Goal: Book appointment/travel/reservation

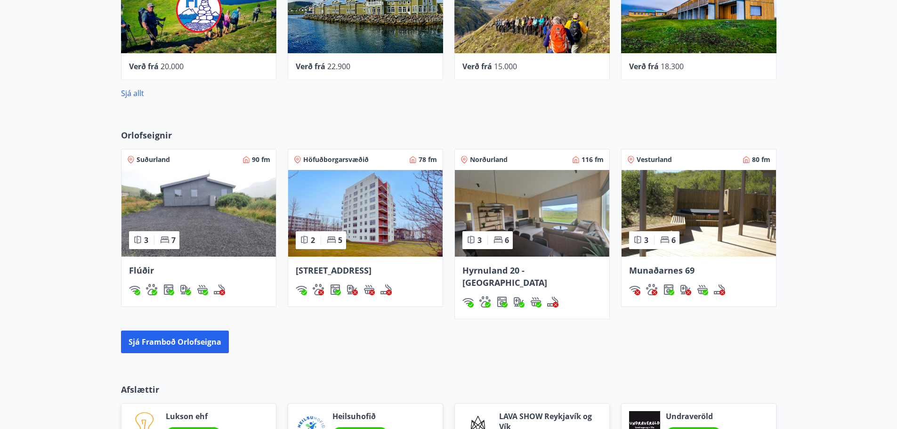
scroll to position [706, 0]
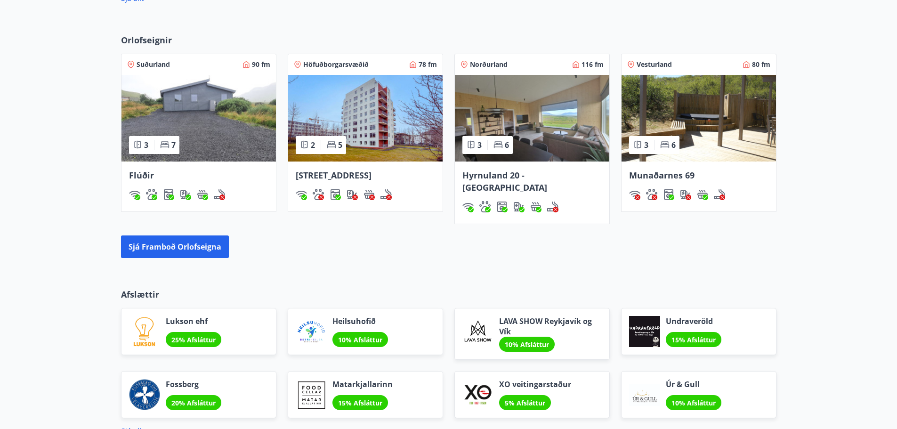
click at [729, 137] on img at bounding box center [698, 118] width 154 height 87
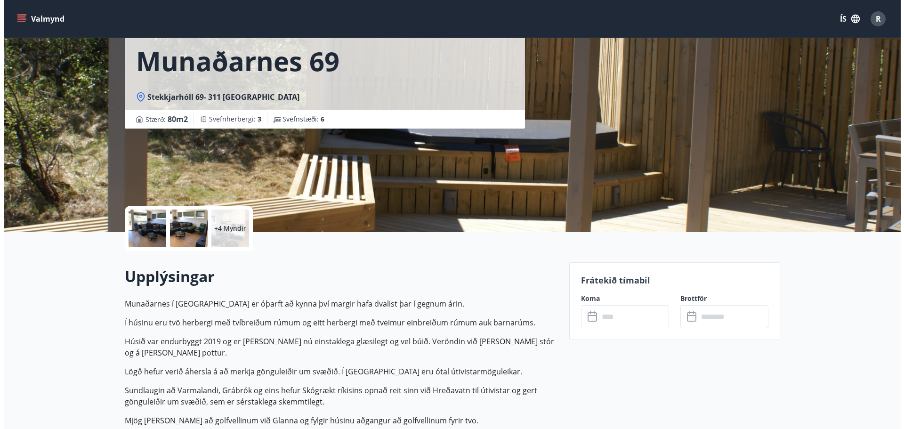
scroll to position [188, 0]
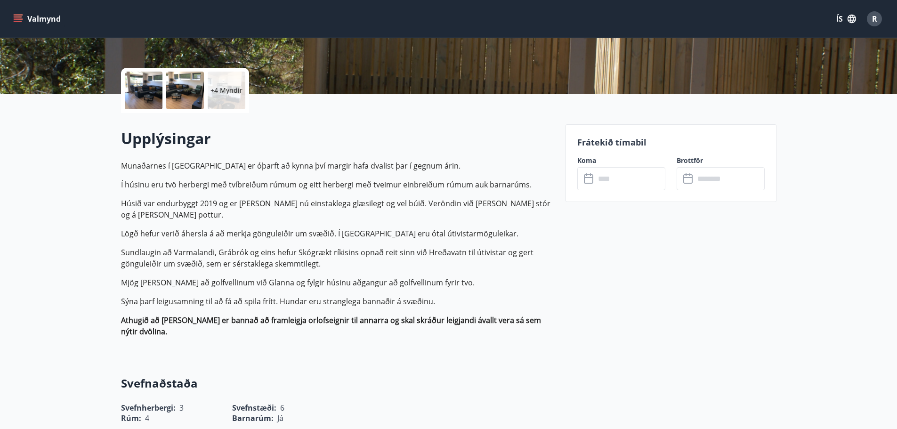
click at [230, 94] on p "+4 Myndir" at bounding box center [226, 90] width 32 height 9
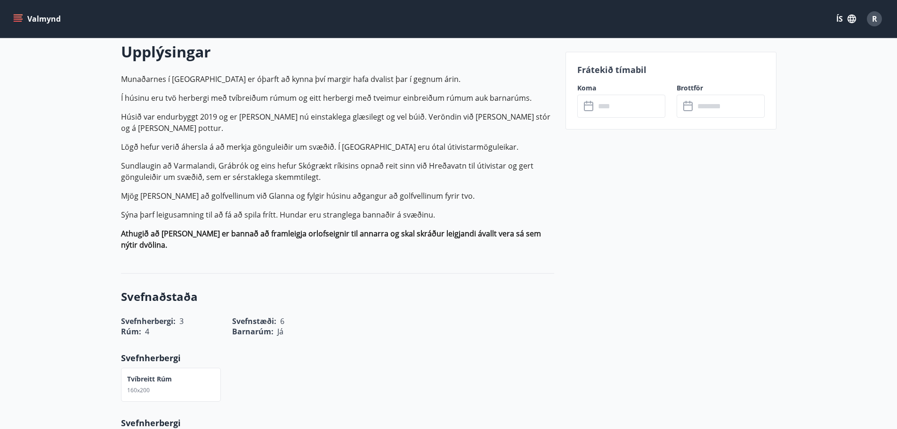
scroll to position [0, 0]
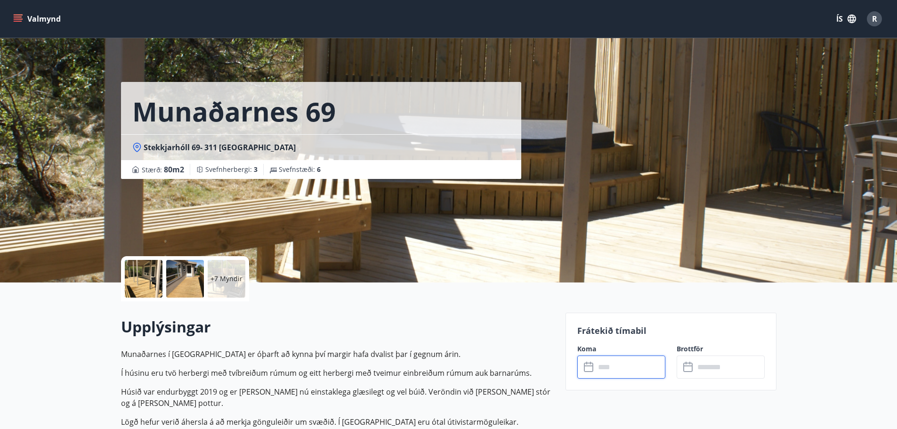
click at [623, 361] on input "text" at bounding box center [630, 366] width 70 height 23
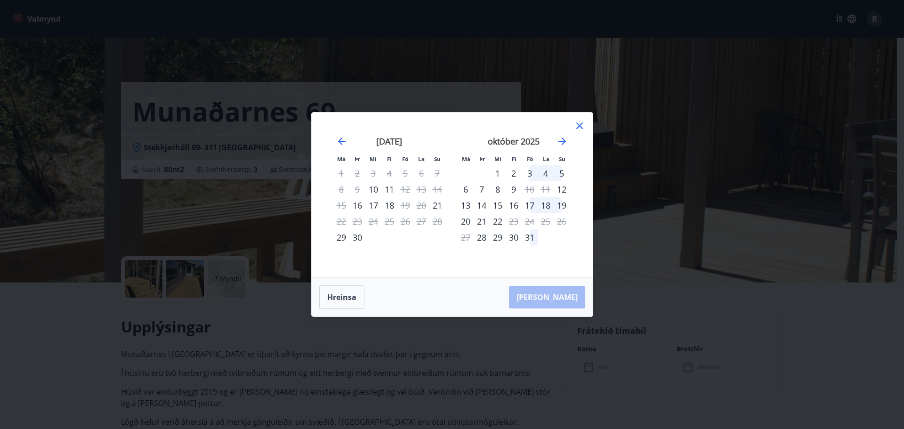
click at [373, 222] on div "24" at bounding box center [373, 221] width 16 height 16
click at [579, 127] on icon at bounding box center [579, 125] width 11 height 11
